Goal: Information Seeking & Learning: Learn about a topic

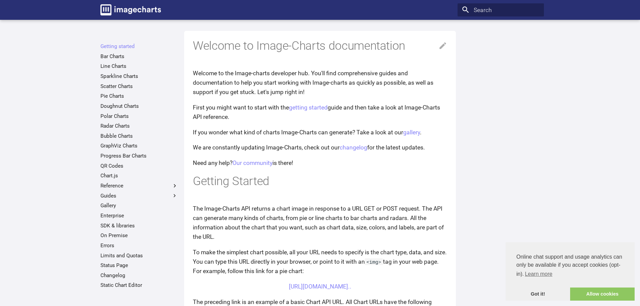
click at [256, 113] on p "First you might want to start with the getting started guide and then take a lo…" at bounding box center [320, 112] width 254 height 19
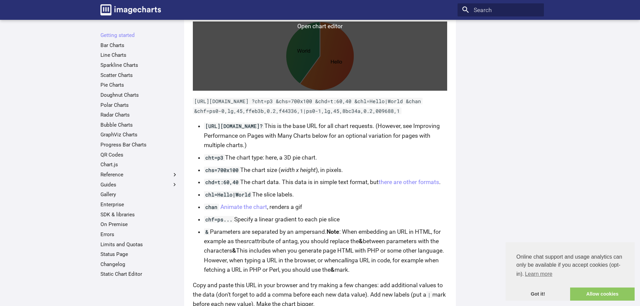
click at [348, 52] on link at bounding box center [320, 56] width 254 height 69
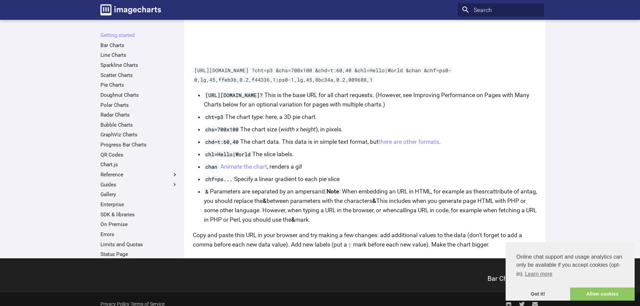
scroll to position [490, 0]
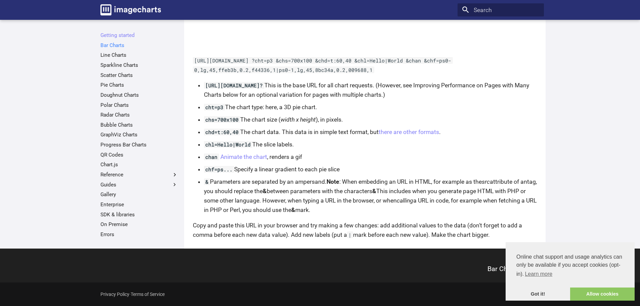
click at [105, 45] on link "Bar Charts" at bounding box center [139, 45] width 78 height 7
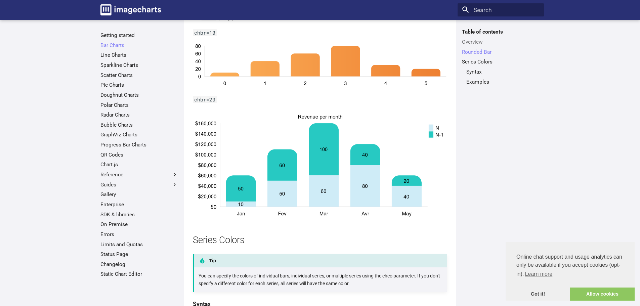
scroll to position [627, 0]
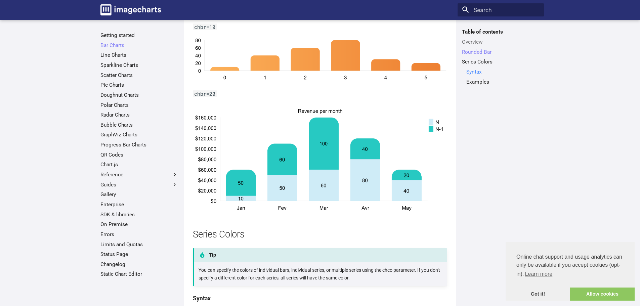
click at [476, 71] on link "Syntax" at bounding box center [502, 72] width 73 height 7
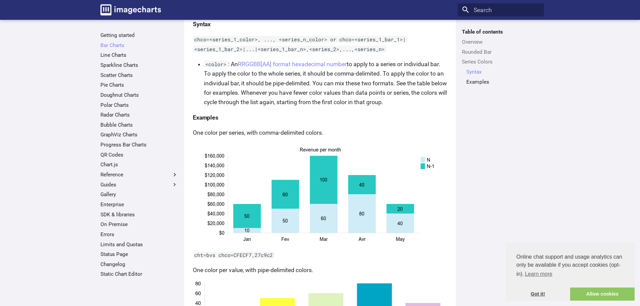
click at [535, 295] on link "Got it!" at bounding box center [538, 294] width 65 height 13
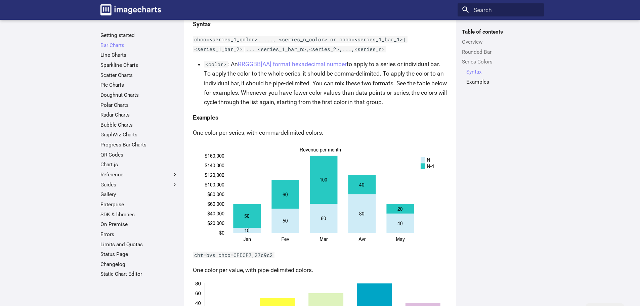
click at [360, 72] on li "<color> : An RRGGBB[AA] format hexadecimal number to apply to a series or indiv…" at bounding box center [325, 82] width 243 height 47
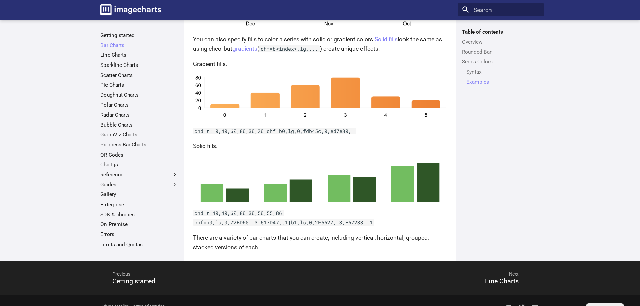
scroll to position [1399, 0]
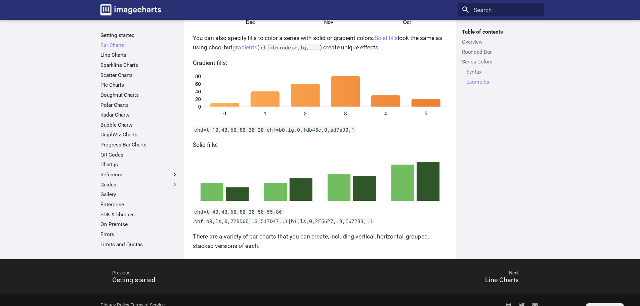
click at [268, 46] on p "You can also specify fills to color a series with solid or gradient colors. Sol…" at bounding box center [320, 42] width 254 height 19
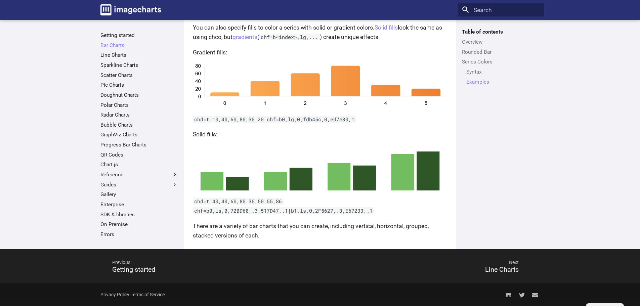
scroll to position [1410, 0]
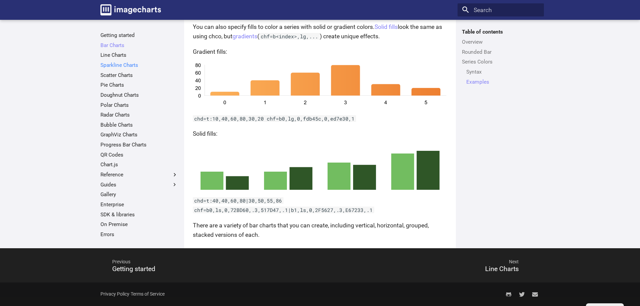
click at [118, 62] on link "Sparkline Charts" at bounding box center [139, 65] width 78 height 7
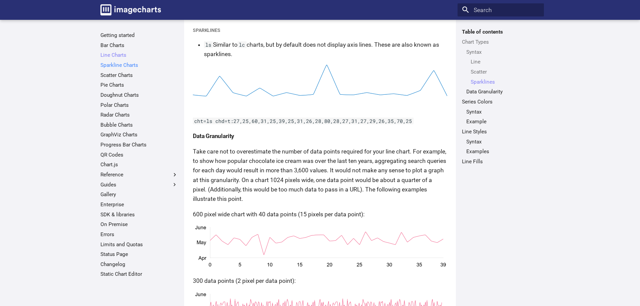
scroll to position [779, 0]
click at [553, 142] on main "Getting started Bar Charts Line Charts Line Charts Table of contents Chart Type…" at bounding box center [320, 242] width 640 height 2002
click at [118, 55] on link "Line Charts" at bounding box center [139, 55] width 78 height 7
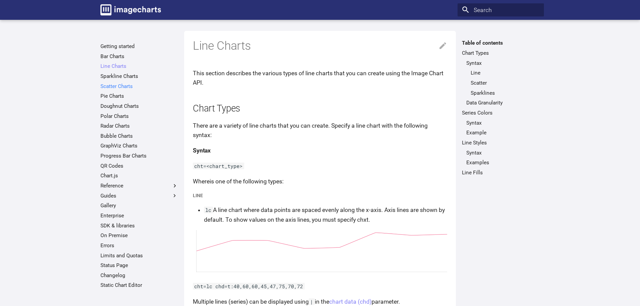
click at [109, 84] on link "Scatter Charts" at bounding box center [139, 86] width 78 height 7
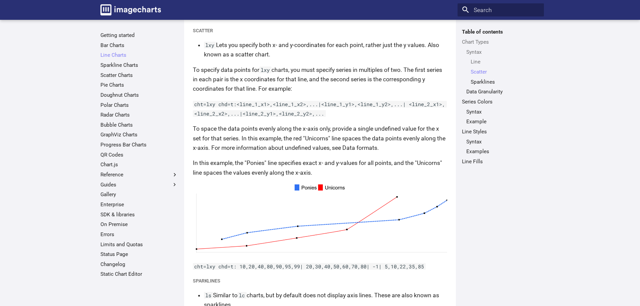
click at [113, 89] on ul "Getting started Bar Charts Line Charts Line Charts Table of contents Chart Type…" at bounding box center [139, 155] width 86 height 246
click at [120, 96] on link "Doughnut Charts" at bounding box center [139, 95] width 78 height 7
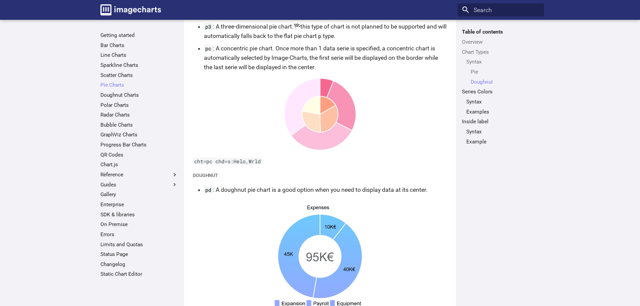
scroll to position [962, 0]
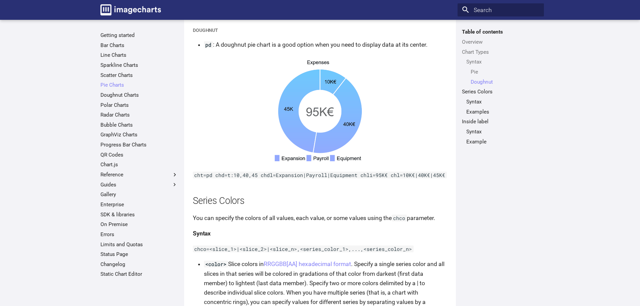
click at [321, 208] on article "Pie Charts This section describes how to create pie charts using the Image-Char…" at bounding box center [320, 211] width 254 height 2284
click at [118, 47] on link "Bar Charts" at bounding box center [139, 45] width 78 height 7
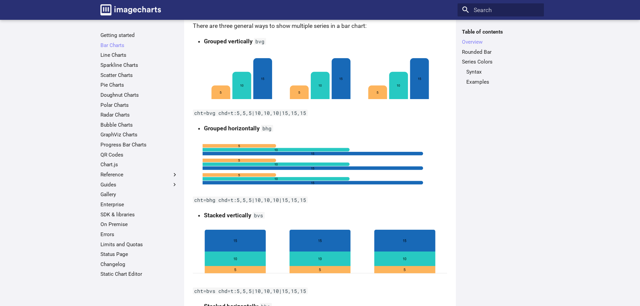
scroll to position [161, 0]
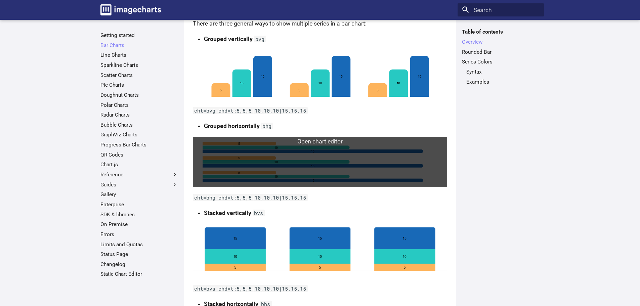
click at [276, 149] on link at bounding box center [320, 162] width 254 height 50
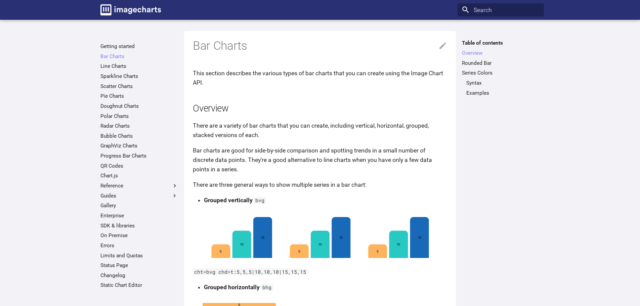
scroll to position [190, 0]
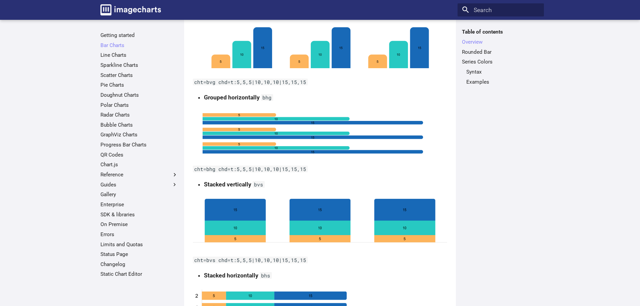
click at [528, 158] on div "Table of contents Overview Rounded Bar Series Colors Syntax Examples" at bounding box center [501, 163] width 86 height 269
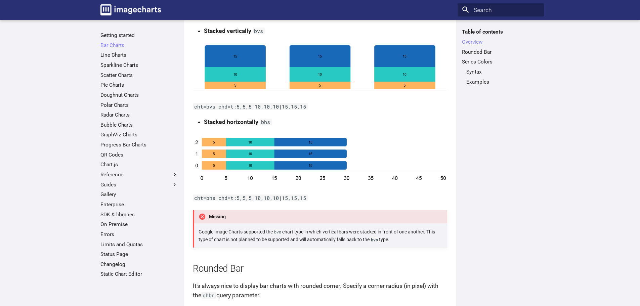
scroll to position [342, 0]
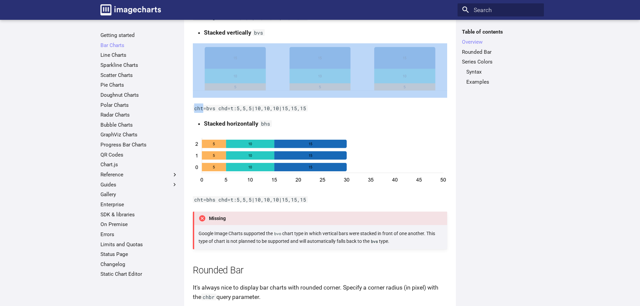
drag, startPoint x: 23, startPoint y: 85, endPoint x: 7, endPoint y: 72, distance: 20.0
